Goal: Find specific page/section: Find specific page/section

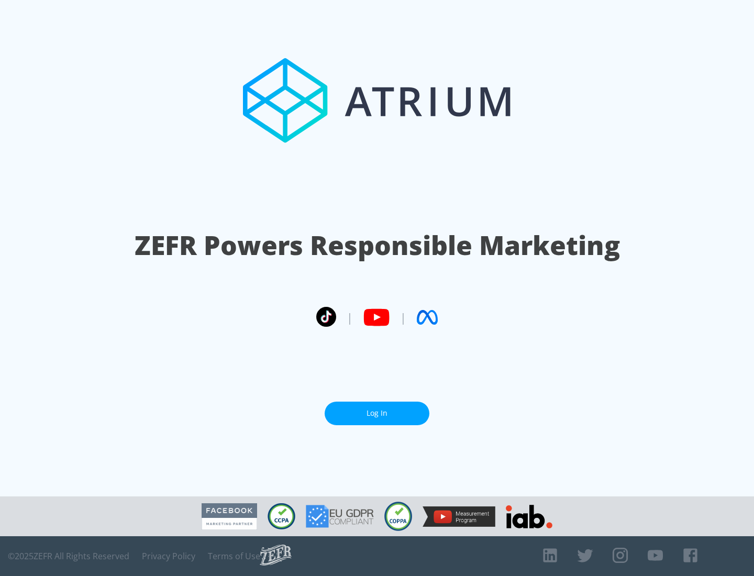
click at [377, 409] on link "Log In" at bounding box center [377, 413] width 105 height 24
